Goal: Task Accomplishment & Management: Use online tool/utility

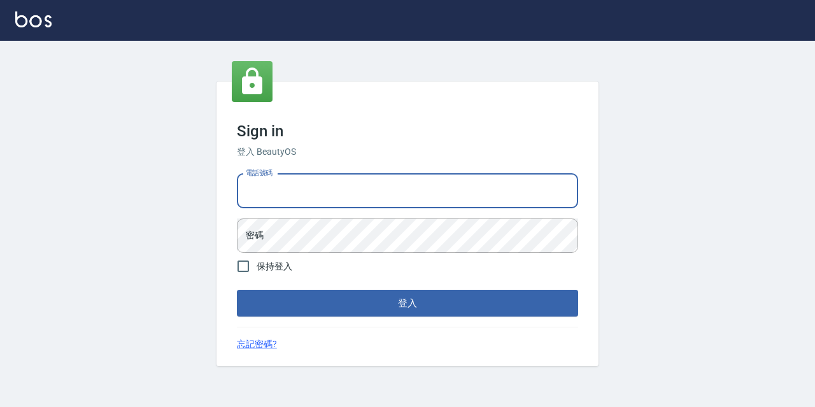
drag, startPoint x: 318, startPoint y: 188, endPoint x: 318, endPoint y: 206, distance: 18.5
click at [318, 188] on input "電話號碼" at bounding box center [407, 191] width 341 height 34
type input "0977888999"
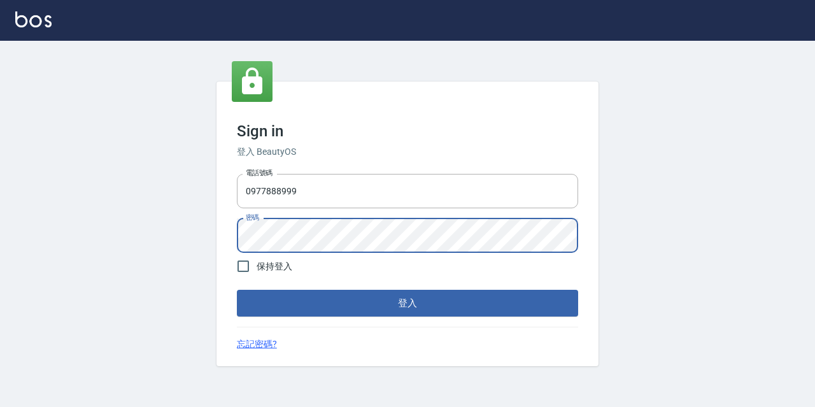
click at [237, 290] on button "登入" at bounding box center [407, 303] width 341 height 27
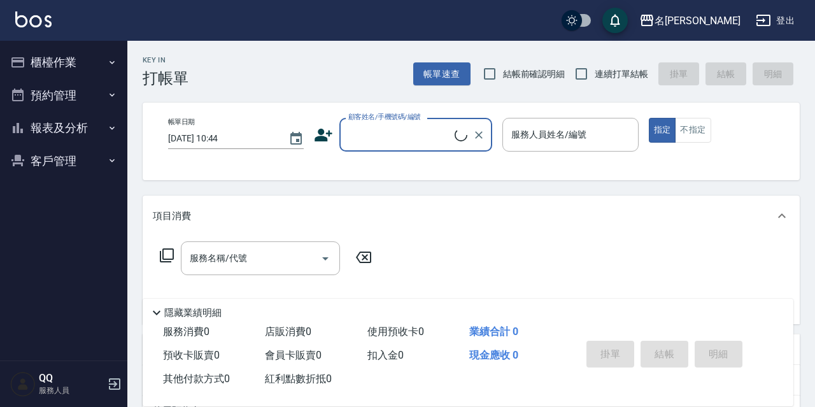
click at [23, 68] on icon "button" at bounding box center [17, 62] width 15 height 15
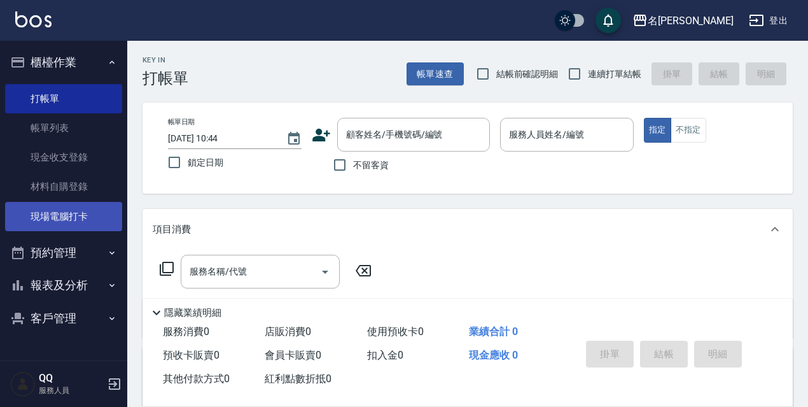
click at [74, 224] on link "現場電腦打卡" at bounding box center [63, 216] width 117 height 29
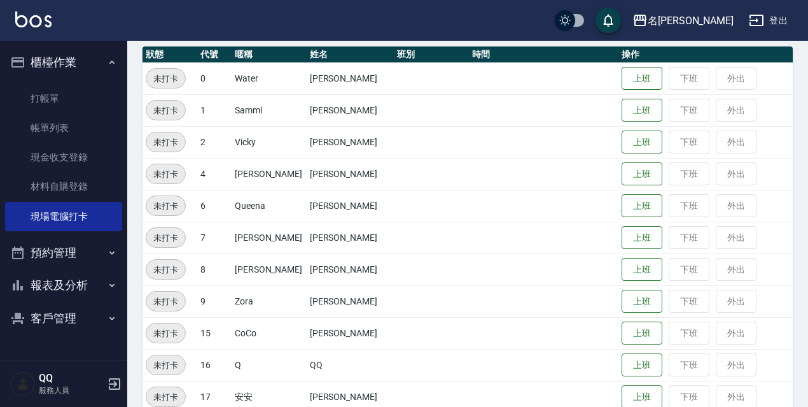
scroll to position [153, 0]
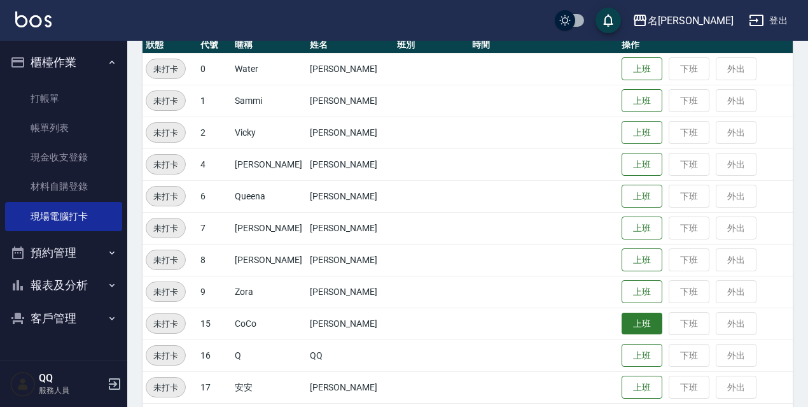
click at [635, 320] on button "上班" at bounding box center [642, 324] width 41 height 22
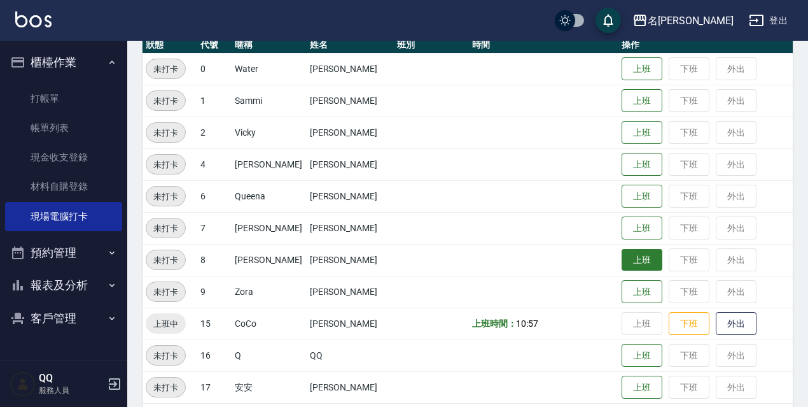
click at [633, 255] on button "上班" at bounding box center [642, 260] width 41 height 22
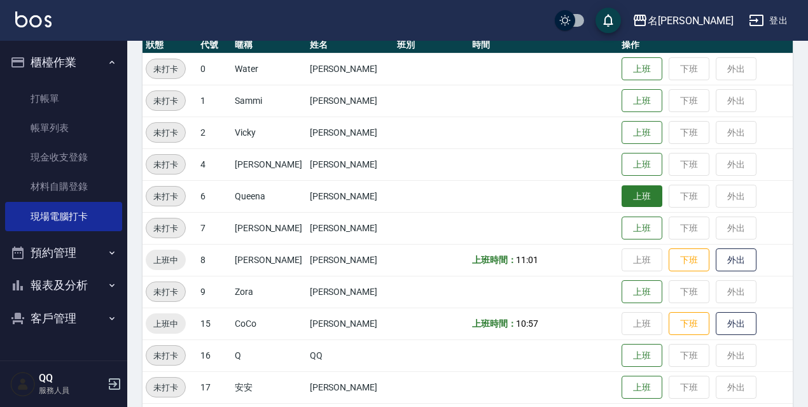
click at [640, 195] on button "上班" at bounding box center [642, 196] width 41 height 22
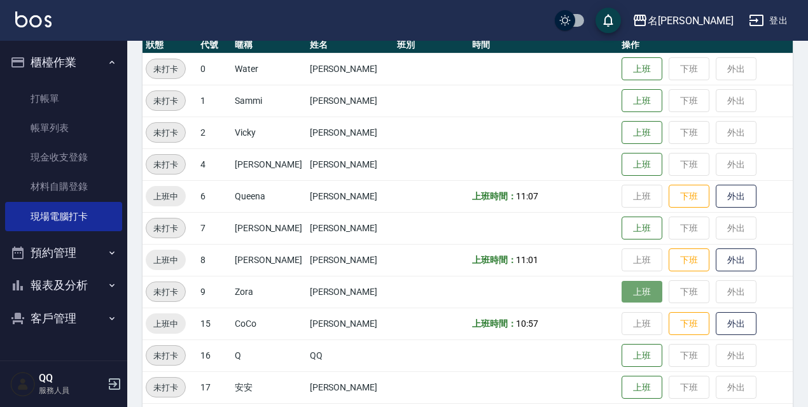
click at [622, 284] on button "上班" at bounding box center [642, 292] width 41 height 22
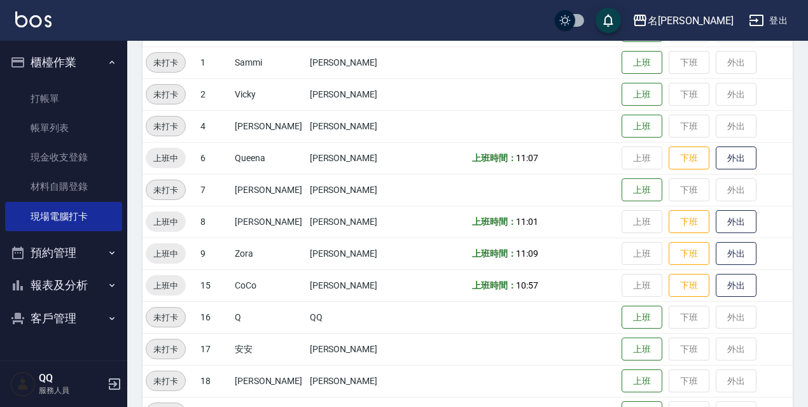
scroll to position [64, 0]
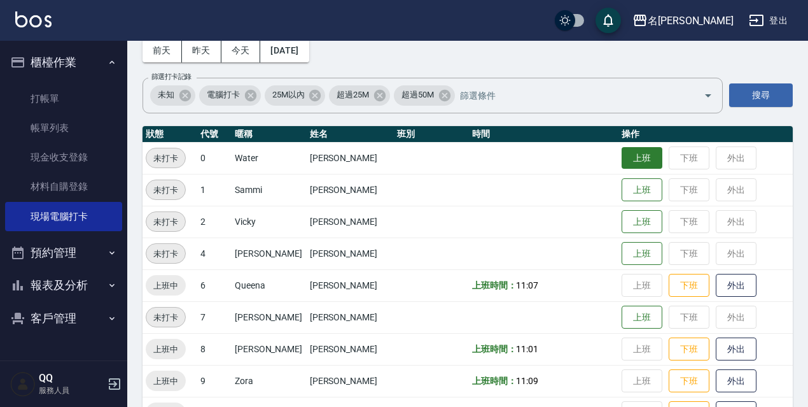
click at [625, 157] on button "上班" at bounding box center [642, 158] width 41 height 22
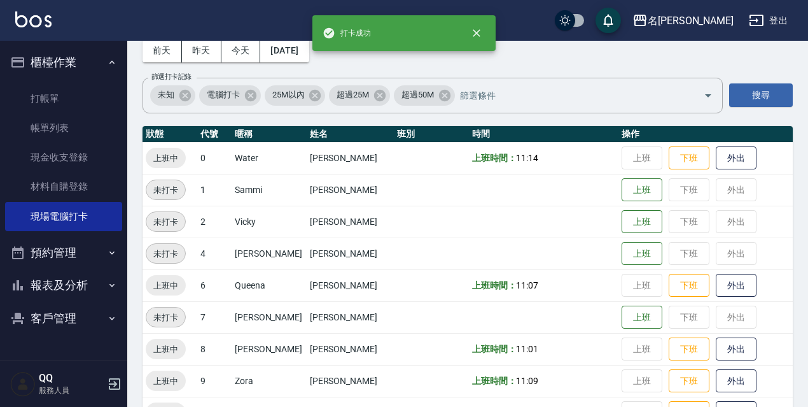
scroll to position [255, 0]
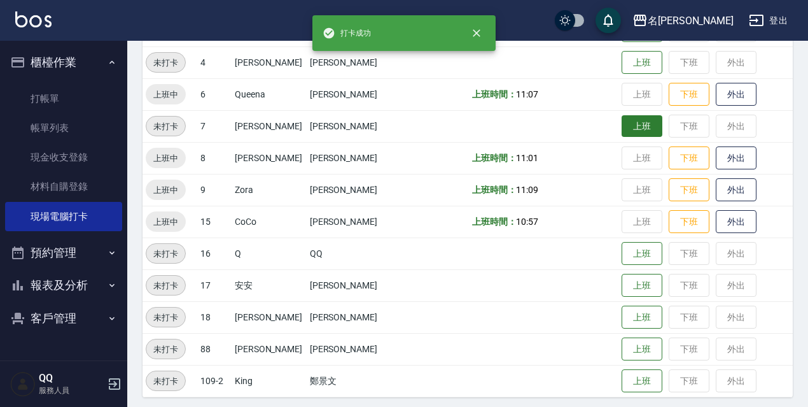
click at [631, 127] on button "上班" at bounding box center [642, 126] width 41 height 22
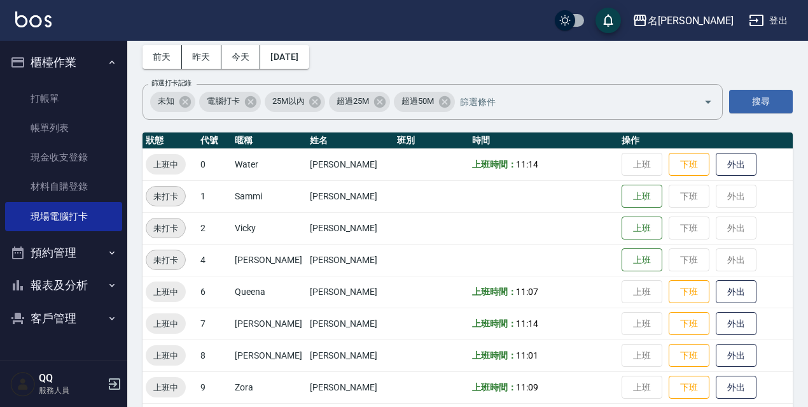
scroll to position [55, 0]
